Goal: Browse casually

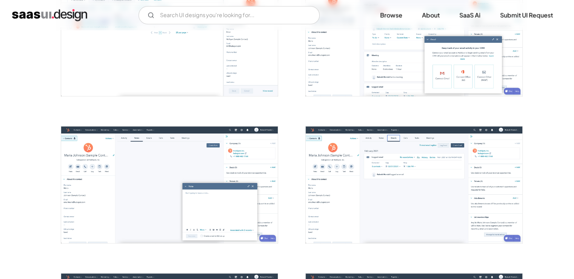
scroll to position [642, 0]
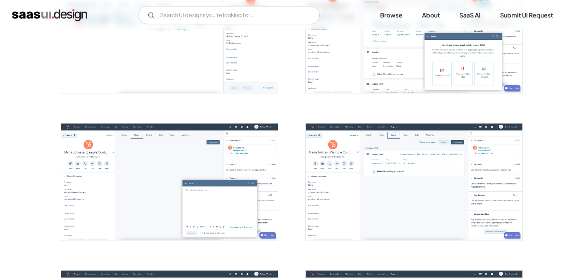
click at [162, 177] on img "open lightbox" at bounding box center [169, 181] width 217 height 117
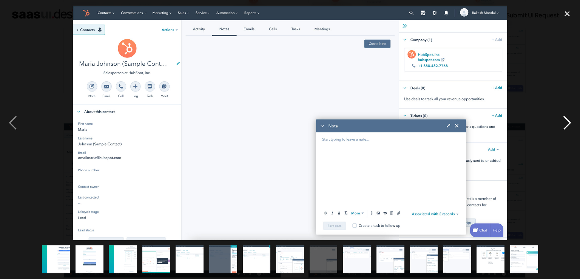
click at [569, 122] on div "next image" at bounding box center [567, 123] width 26 height 234
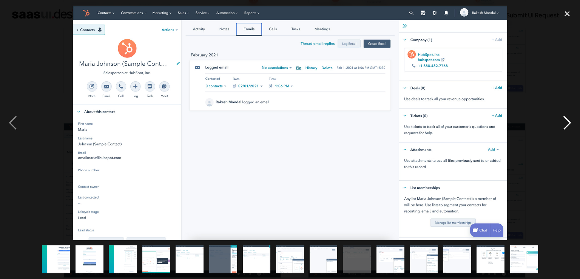
click at [566, 123] on div "next image" at bounding box center [567, 123] width 26 height 234
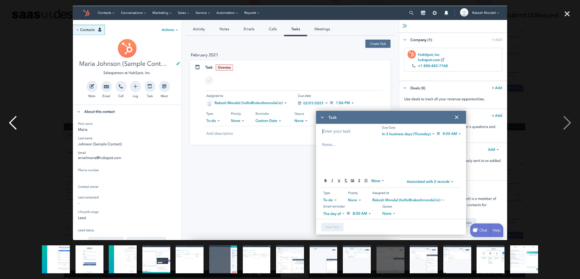
click at [16, 127] on div "previous image" at bounding box center [13, 123] width 26 height 234
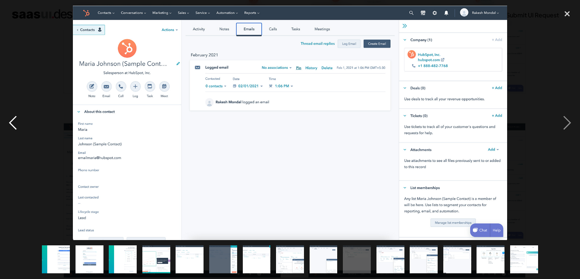
click at [15, 130] on div "previous image" at bounding box center [13, 123] width 26 height 234
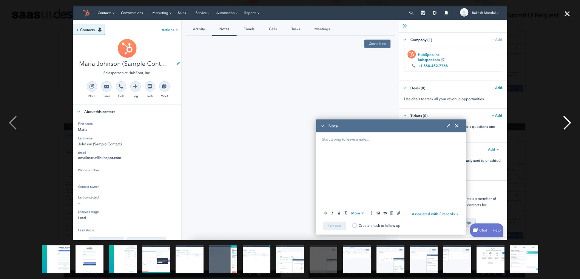
click at [571, 121] on div "next image" at bounding box center [567, 123] width 26 height 234
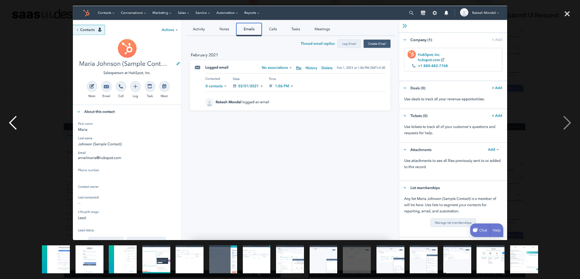
click at [15, 126] on div "previous image" at bounding box center [13, 123] width 26 height 234
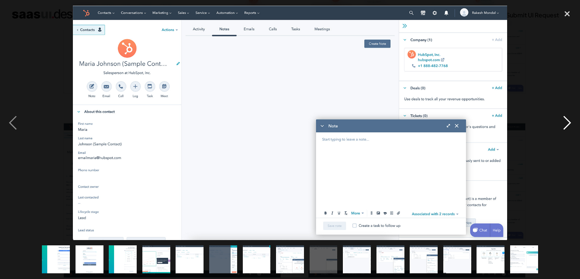
click at [566, 127] on div "next image" at bounding box center [567, 123] width 26 height 234
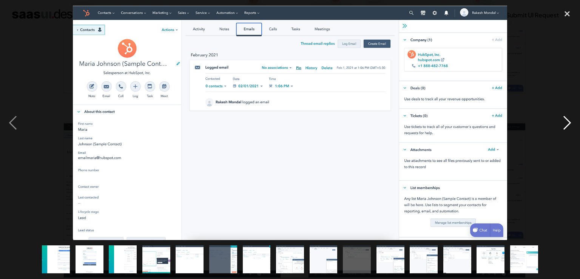
click at [566, 122] on div "next image" at bounding box center [567, 123] width 26 height 234
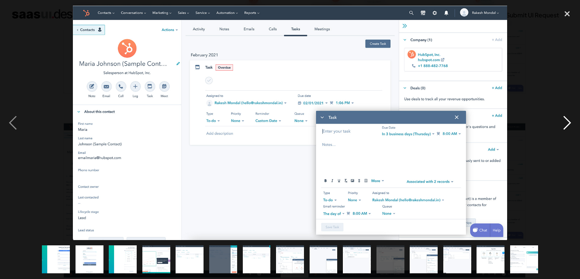
click at [564, 131] on div "next image" at bounding box center [567, 123] width 26 height 234
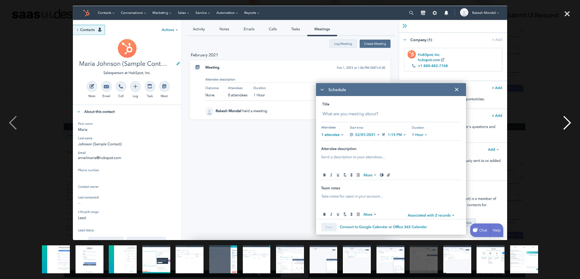
click at [566, 132] on div "next image" at bounding box center [567, 123] width 26 height 234
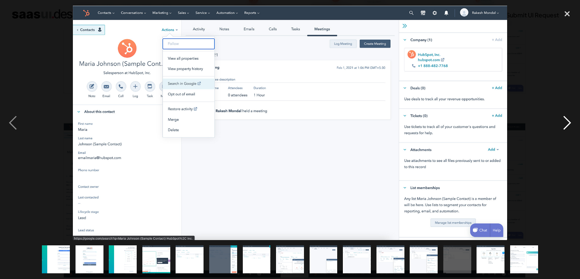
click at [571, 128] on div "next image" at bounding box center [567, 123] width 26 height 234
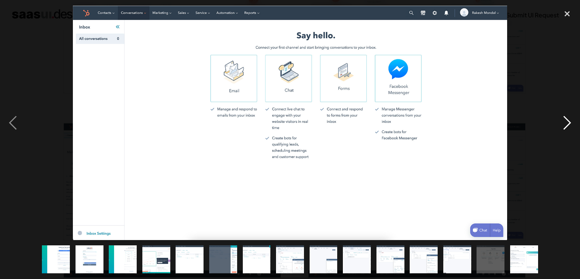
click at [567, 130] on div "next image" at bounding box center [567, 123] width 26 height 234
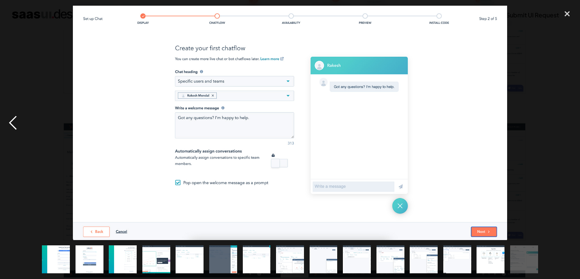
click at [19, 119] on div "previous image" at bounding box center [13, 123] width 26 height 234
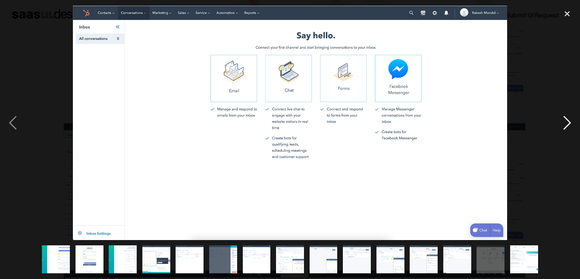
click at [569, 123] on div "next image" at bounding box center [567, 123] width 26 height 234
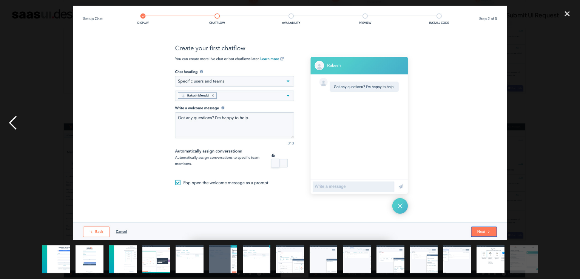
click at [15, 124] on div "previous image" at bounding box center [13, 123] width 26 height 234
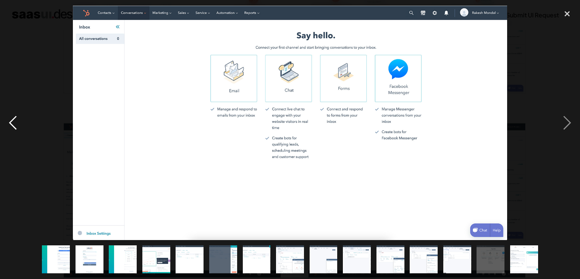
click at [15, 124] on div "previous image" at bounding box center [13, 123] width 26 height 234
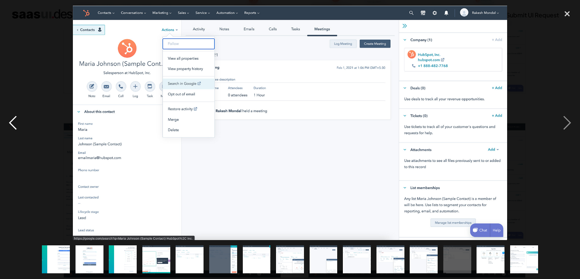
click at [16, 125] on div "previous image" at bounding box center [13, 123] width 26 height 234
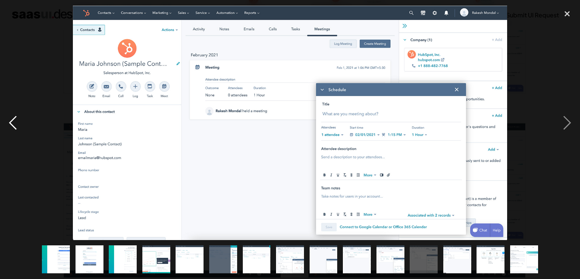
click at [18, 125] on div "previous image" at bounding box center [13, 123] width 26 height 234
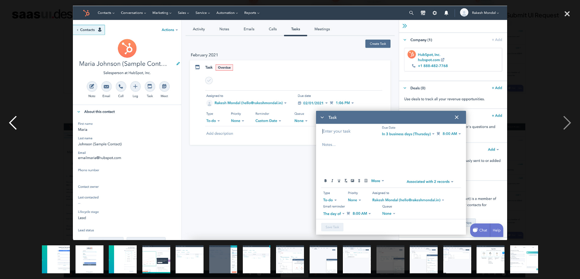
click at [19, 125] on div "previous image" at bounding box center [13, 123] width 26 height 234
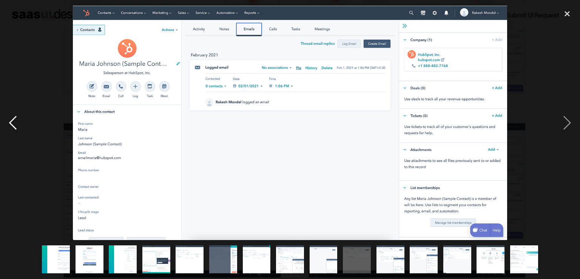
click at [21, 125] on div "previous image" at bounding box center [13, 123] width 26 height 234
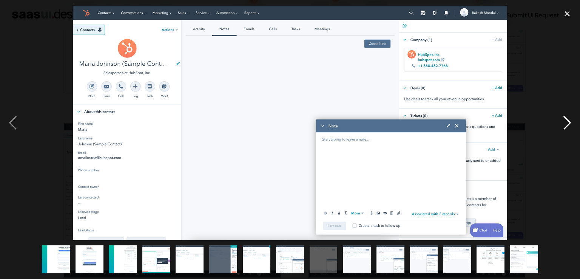
click at [565, 131] on div "next image" at bounding box center [567, 123] width 26 height 234
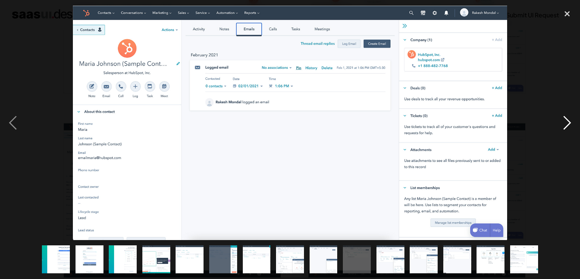
click at [562, 132] on div "next image" at bounding box center [567, 123] width 26 height 234
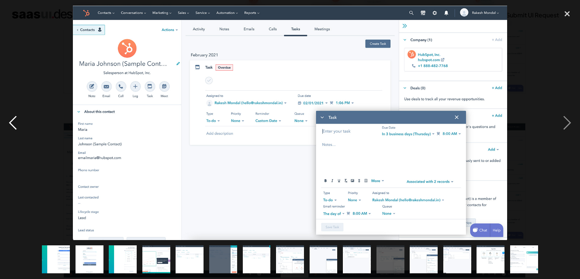
click at [16, 121] on div "previous image" at bounding box center [13, 123] width 26 height 234
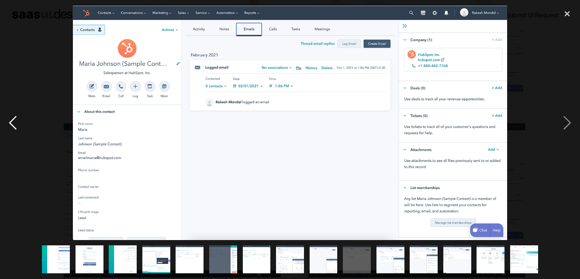
click at [17, 121] on div "previous image" at bounding box center [13, 123] width 26 height 234
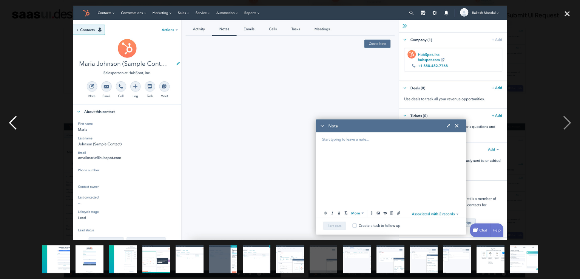
click at [21, 129] on div "previous image" at bounding box center [13, 123] width 26 height 234
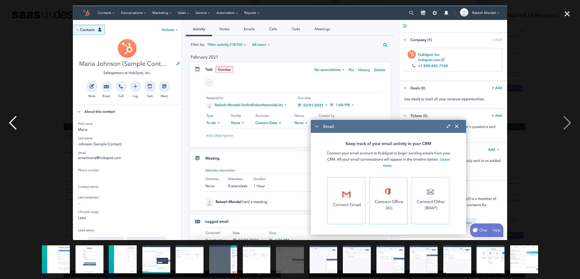
click at [17, 129] on div "previous image" at bounding box center [13, 123] width 26 height 234
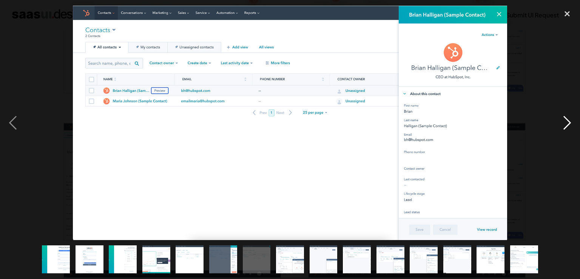
click at [568, 127] on div "next image" at bounding box center [567, 123] width 26 height 234
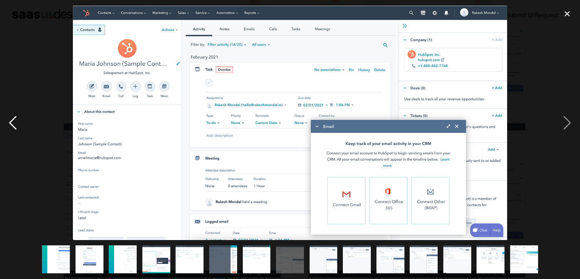
click at [11, 123] on div "previous image" at bounding box center [13, 123] width 26 height 234
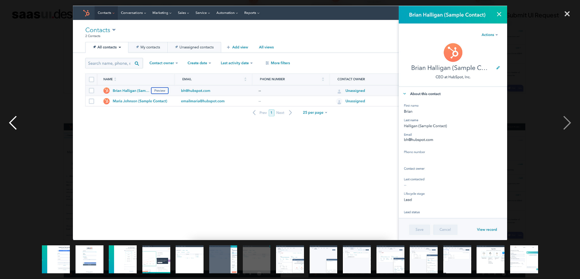
click at [11, 123] on div "previous image" at bounding box center [13, 123] width 26 height 234
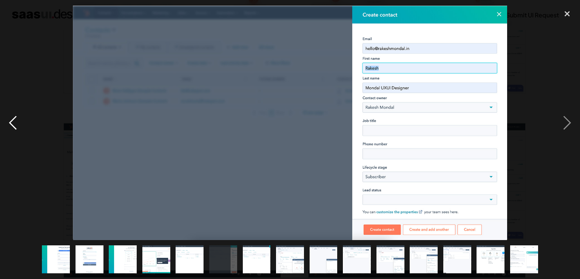
click at [15, 127] on div "previous image" at bounding box center [13, 123] width 26 height 234
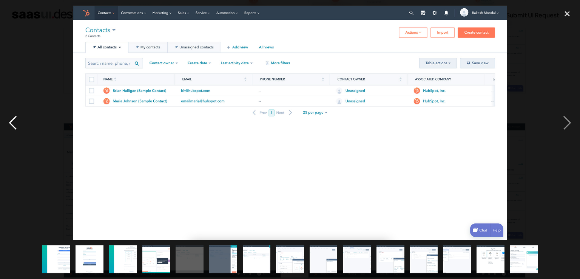
click at [15, 128] on div "previous image" at bounding box center [13, 123] width 26 height 234
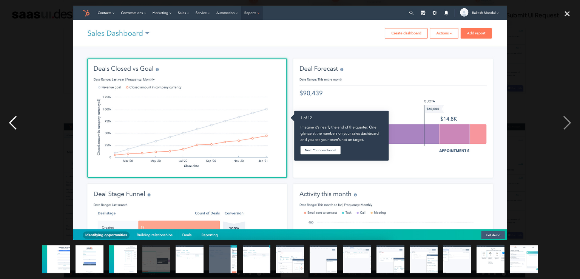
click at [12, 128] on div "previous image" at bounding box center [13, 123] width 26 height 234
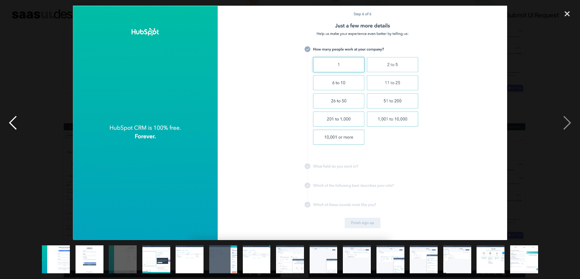
click at [18, 130] on div "previous image" at bounding box center [13, 123] width 26 height 234
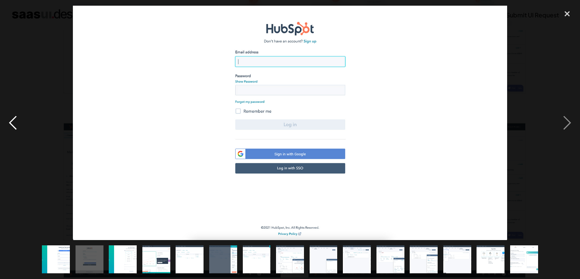
click at [20, 131] on div "previous image" at bounding box center [13, 123] width 26 height 234
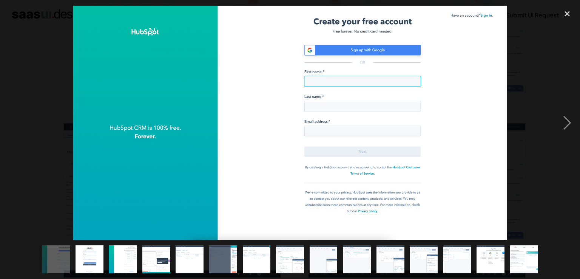
click at [20, 131] on div "previous image" at bounding box center [13, 123] width 26 height 234
click at [565, 16] on div "close lightbox" at bounding box center [567, 14] width 26 height 17
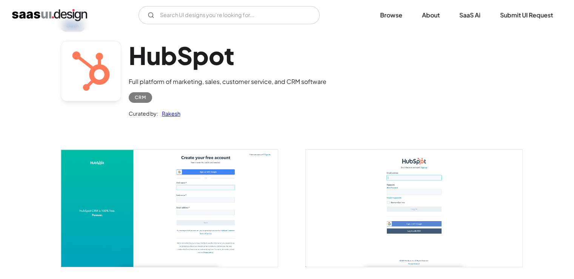
scroll to position [0, 0]
